Goal: Task Accomplishment & Management: Manage account settings

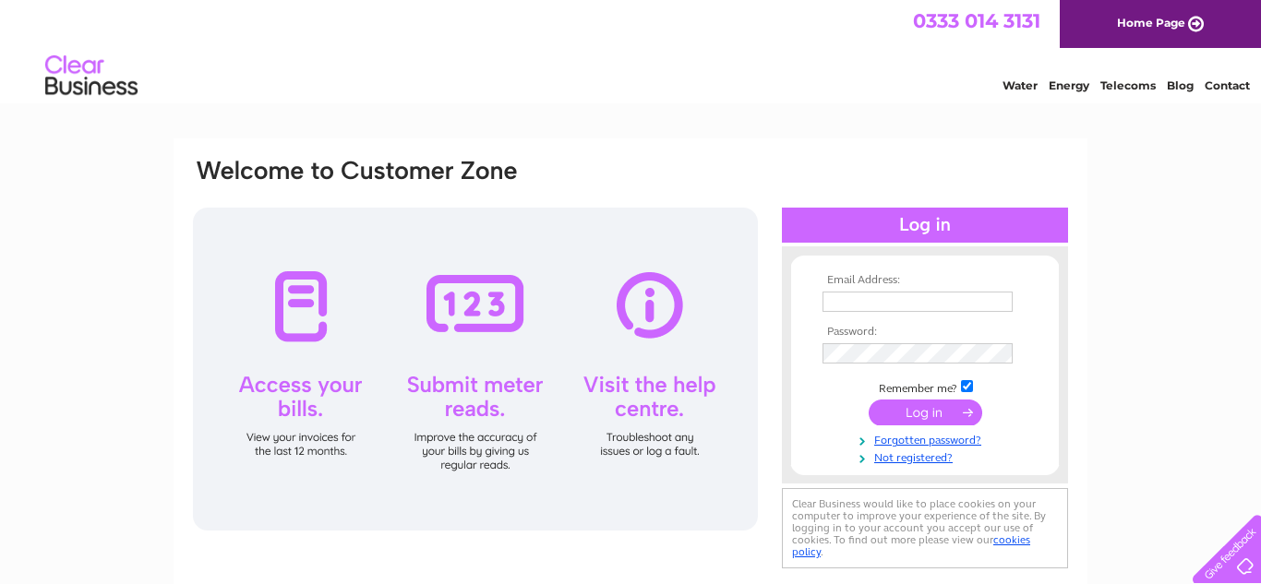
type input "[EMAIL_ADDRESS][DOMAIN_NAME]"
click at [918, 414] on input "submit" at bounding box center [925, 413] width 114 height 26
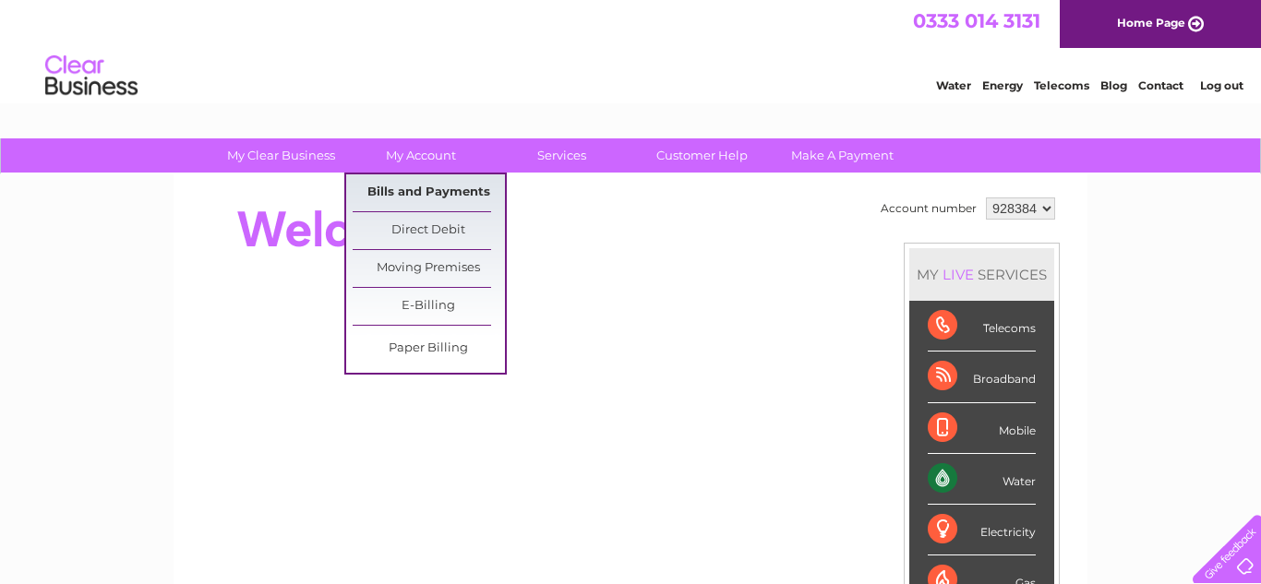
click at [401, 191] on link "Bills and Payments" at bounding box center [429, 192] width 152 height 37
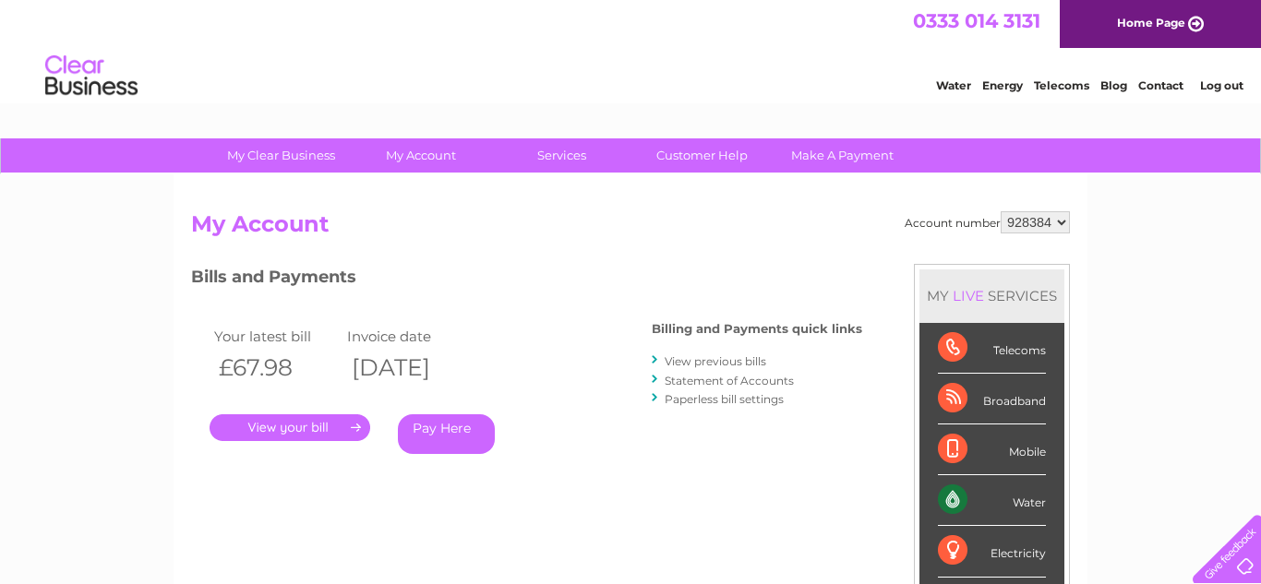
click at [323, 431] on link "." at bounding box center [290, 427] width 161 height 27
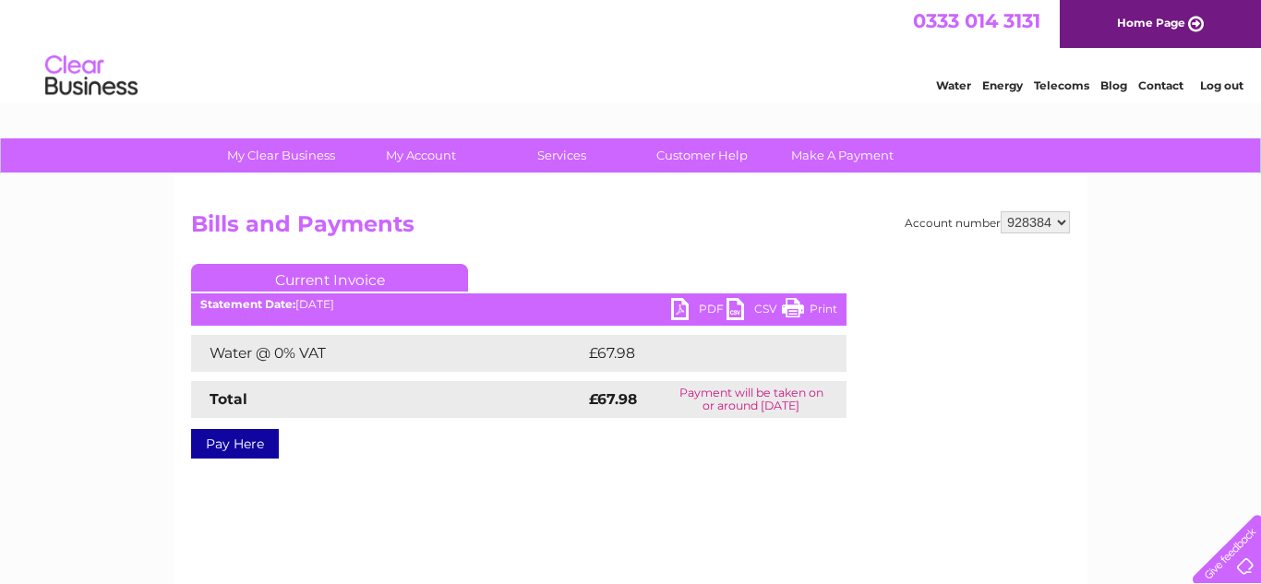
click at [677, 312] on link "PDF" at bounding box center [698, 311] width 55 height 27
